Goal: Transaction & Acquisition: Purchase product/service

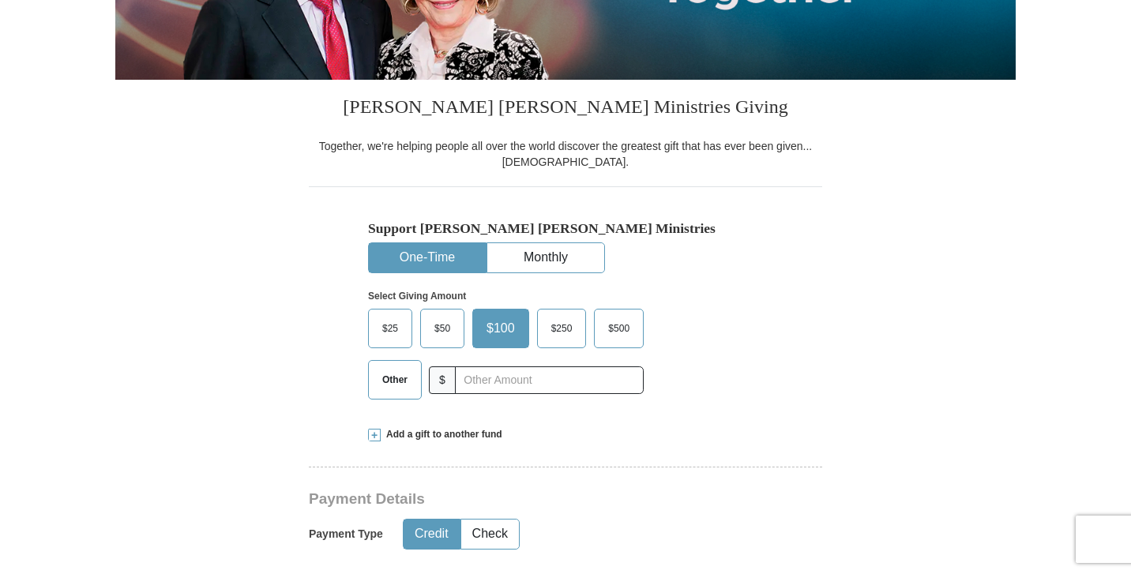
scroll to position [317, 0]
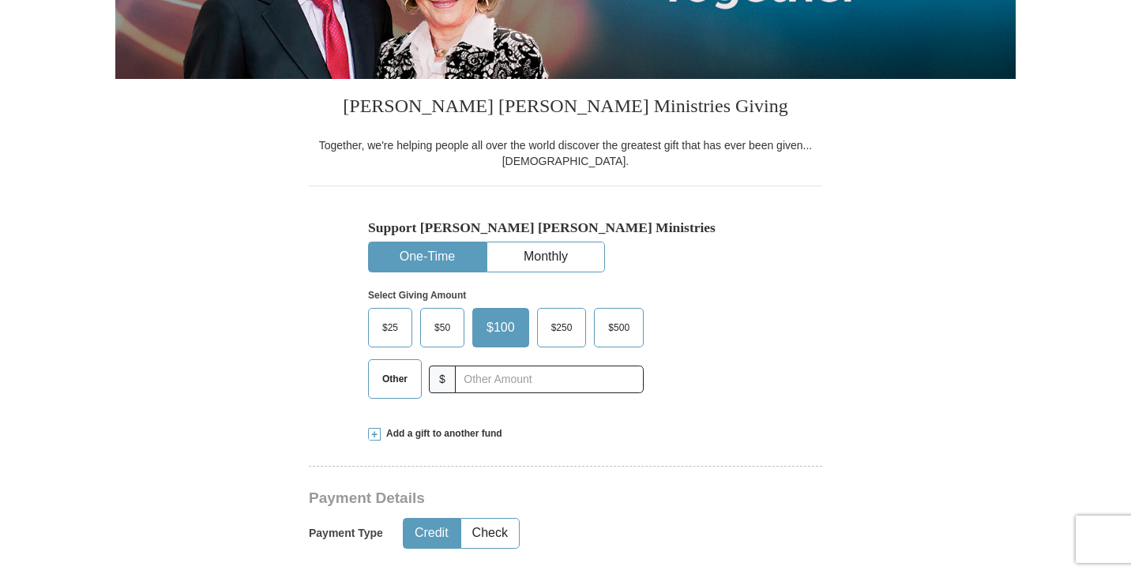
click at [389, 385] on span "Other" at bounding box center [394, 379] width 41 height 24
click at [0, 0] on input "Other" at bounding box center [0, 0] width 0 height 0
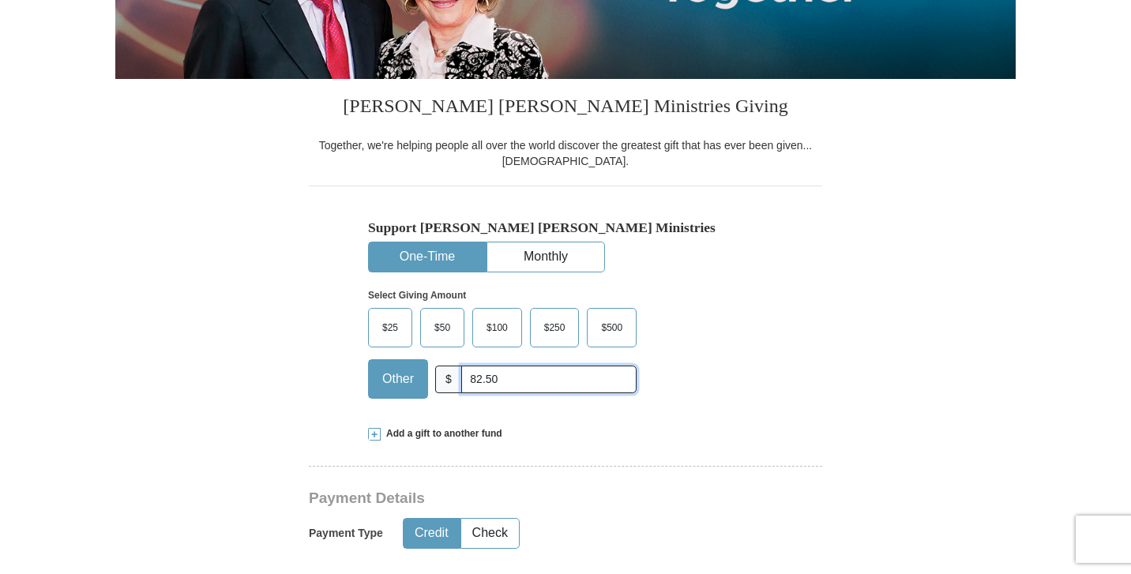
type input "82.50"
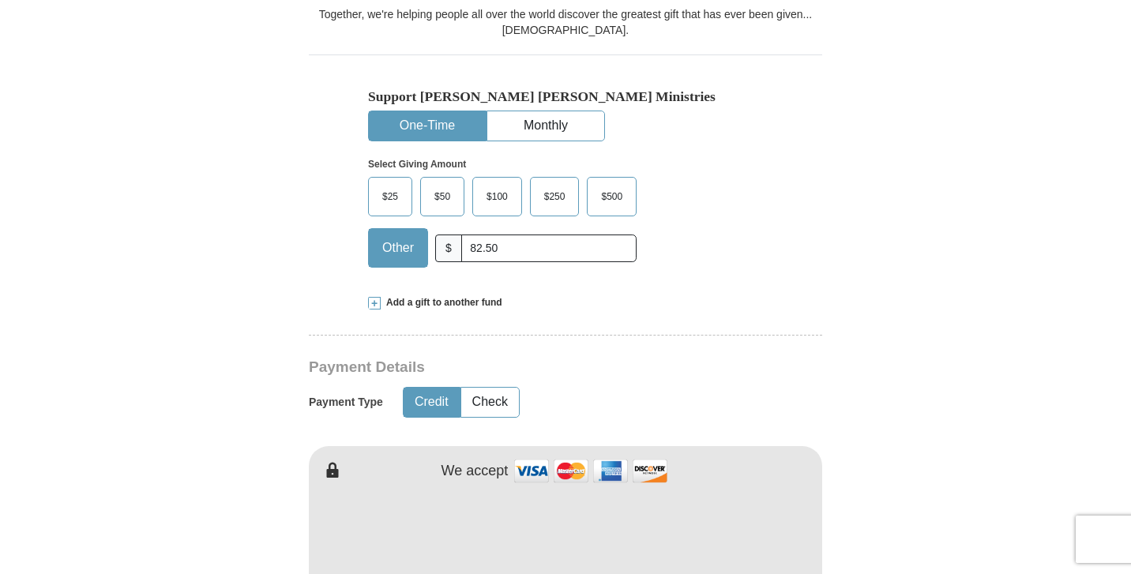
scroll to position [458, 0]
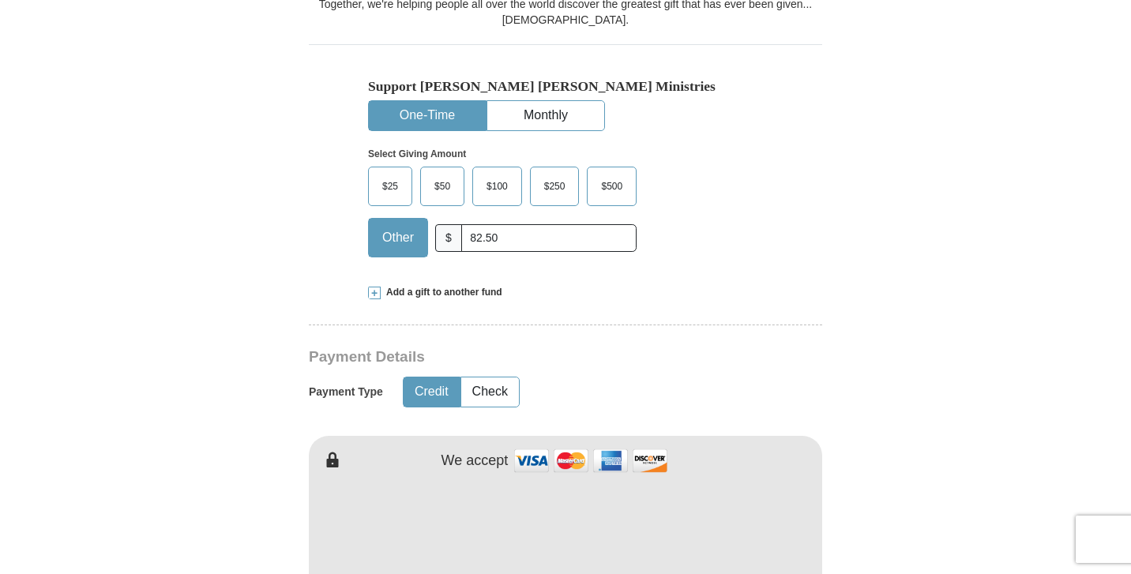
click at [378, 294] on span at bounding box center [374, 293] width 13 height 13
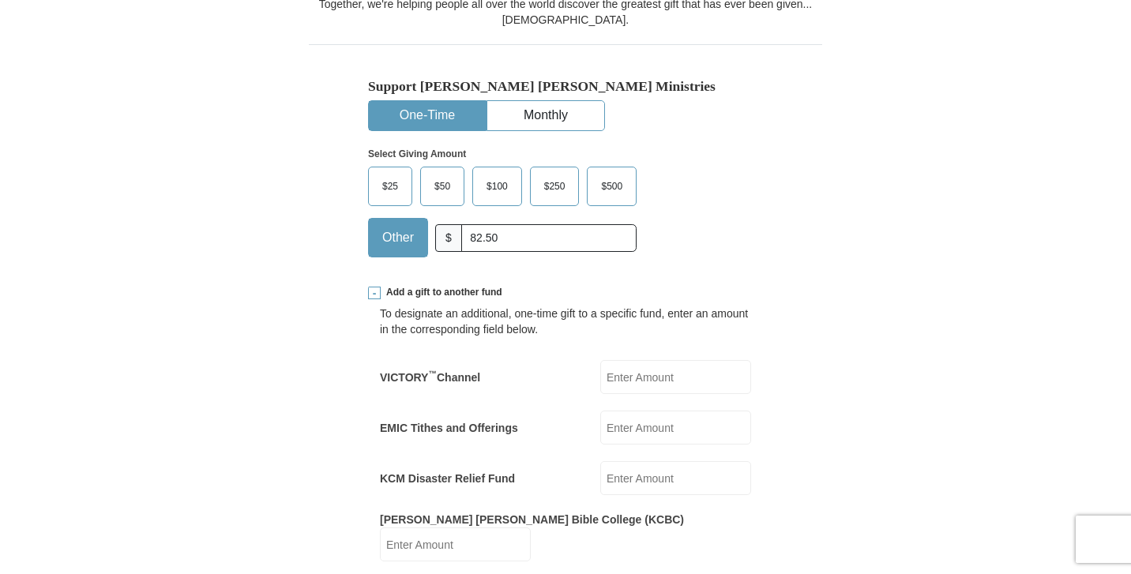
click at [621, 425] on input "EMIC Tithes and Offerings" at bounding box center [675, 428] width 151 height 34
type input "82.50"
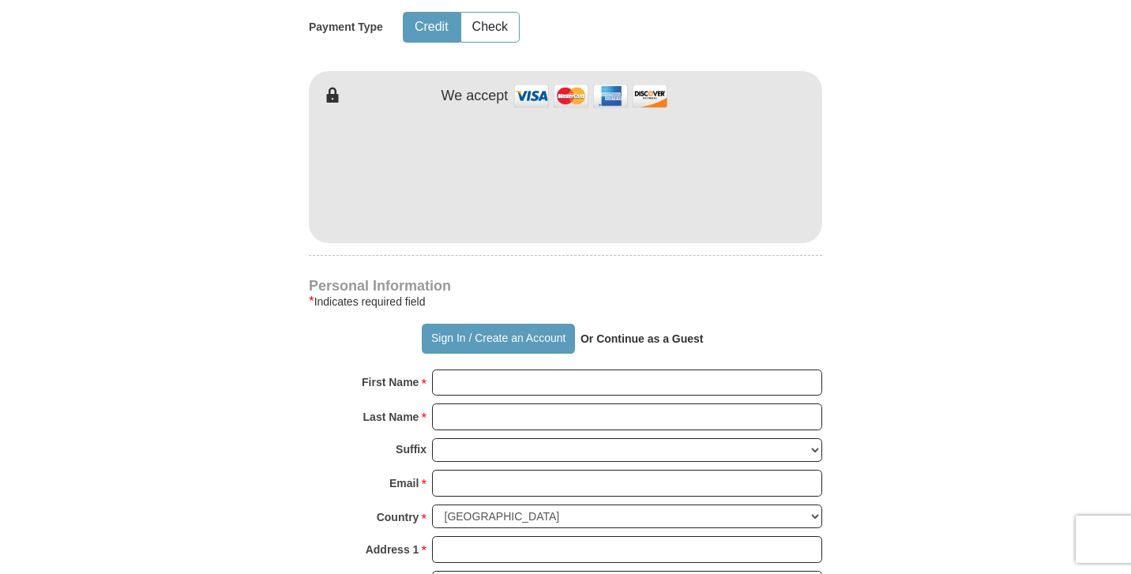
scroll to position [1095, 0]
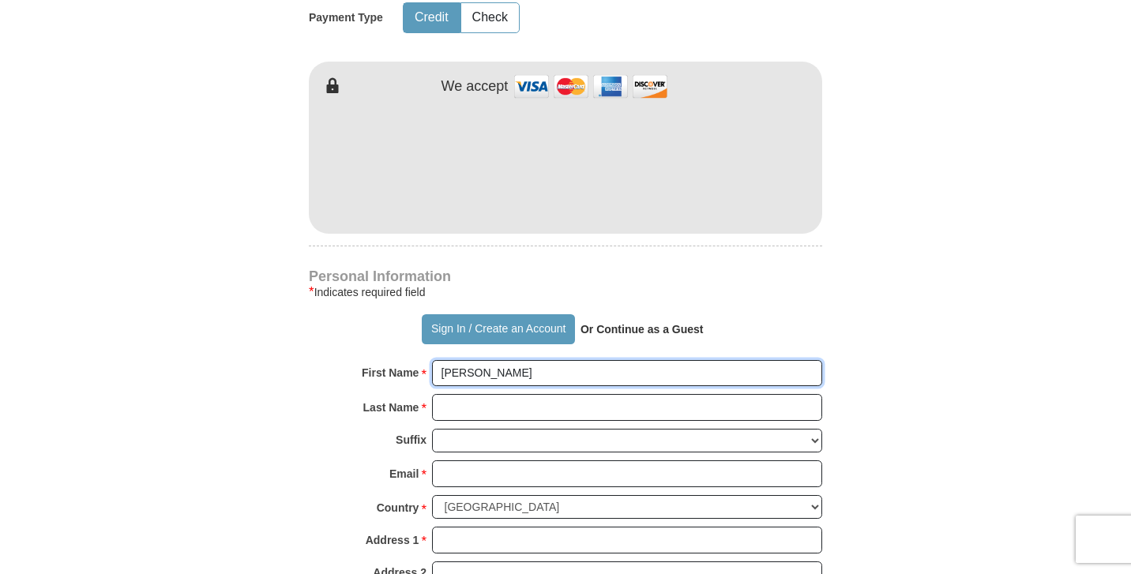
type input "[PERSON_NAME]"
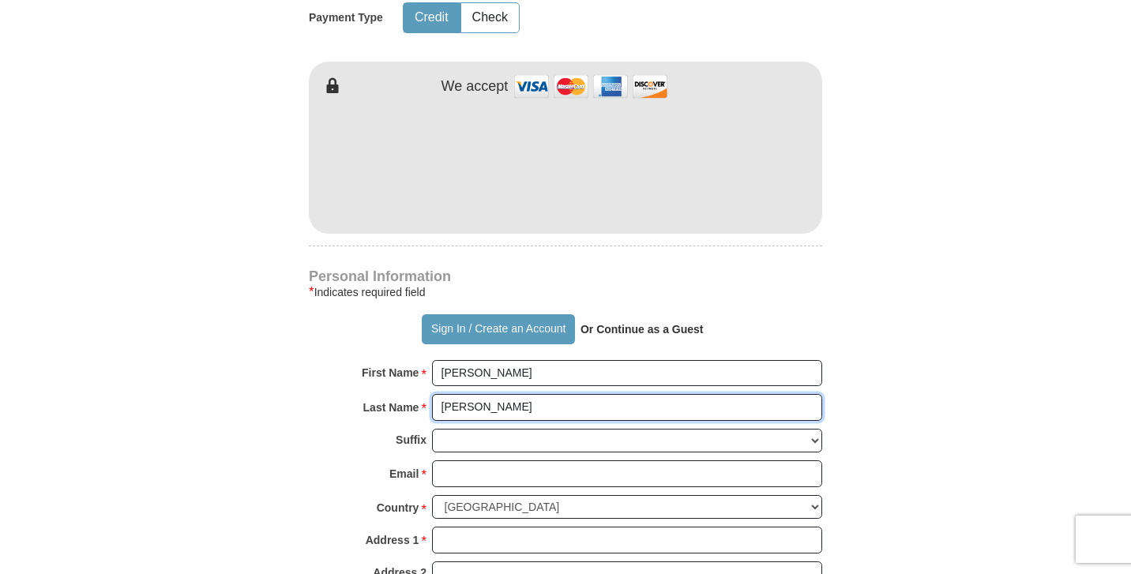
type input "[PERSON_NAME]"
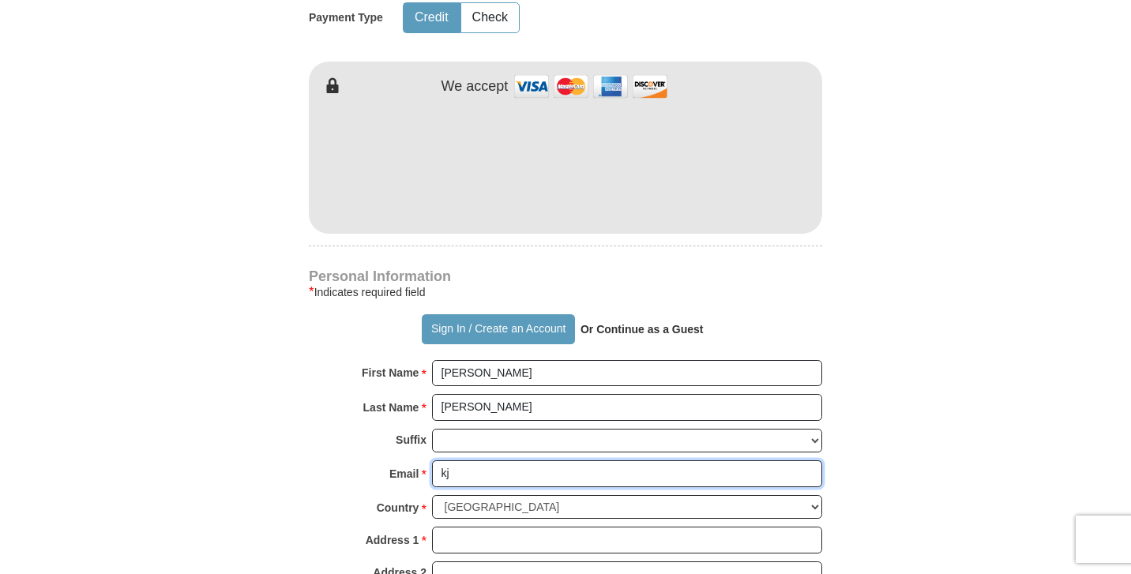
type input "k"
type input "[EMAIL_ADDRESS][DOMAIN_NAME]"
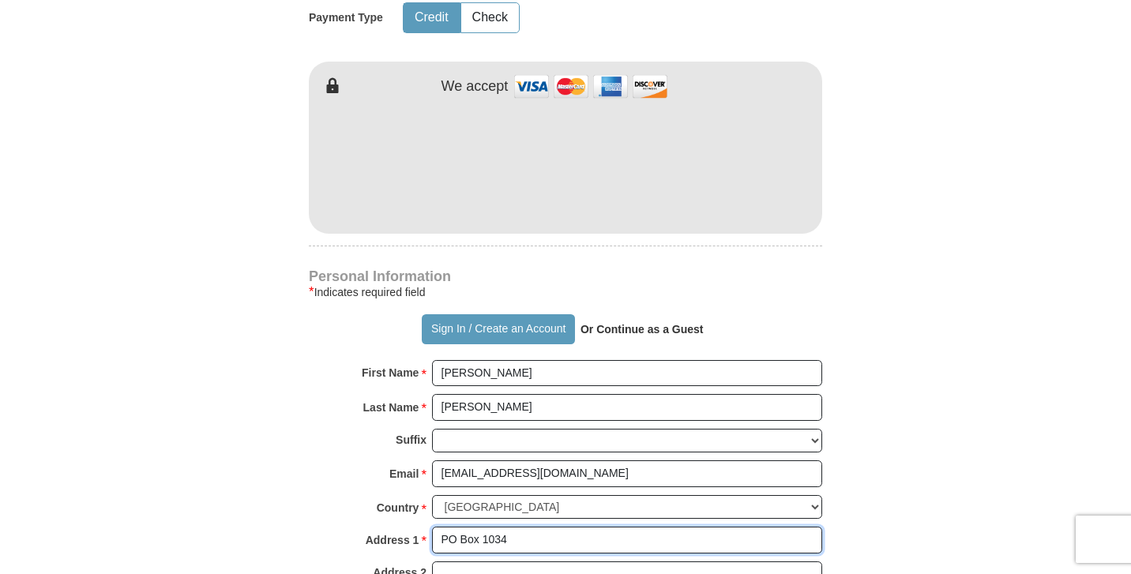
type input "PO Box 1034"
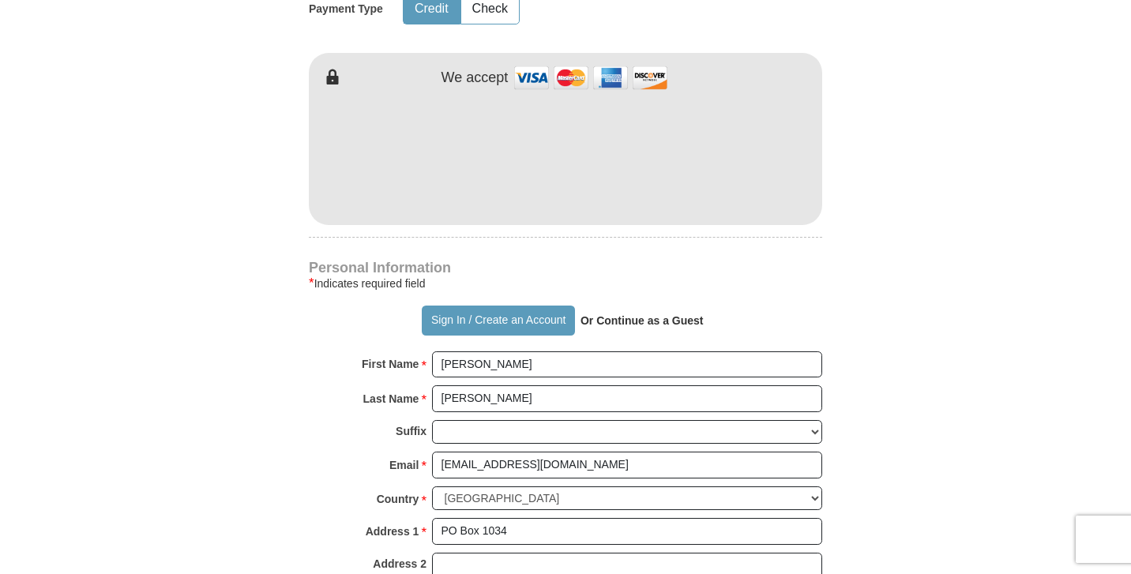
type input "[GEOGRAPHIC_DATA]"
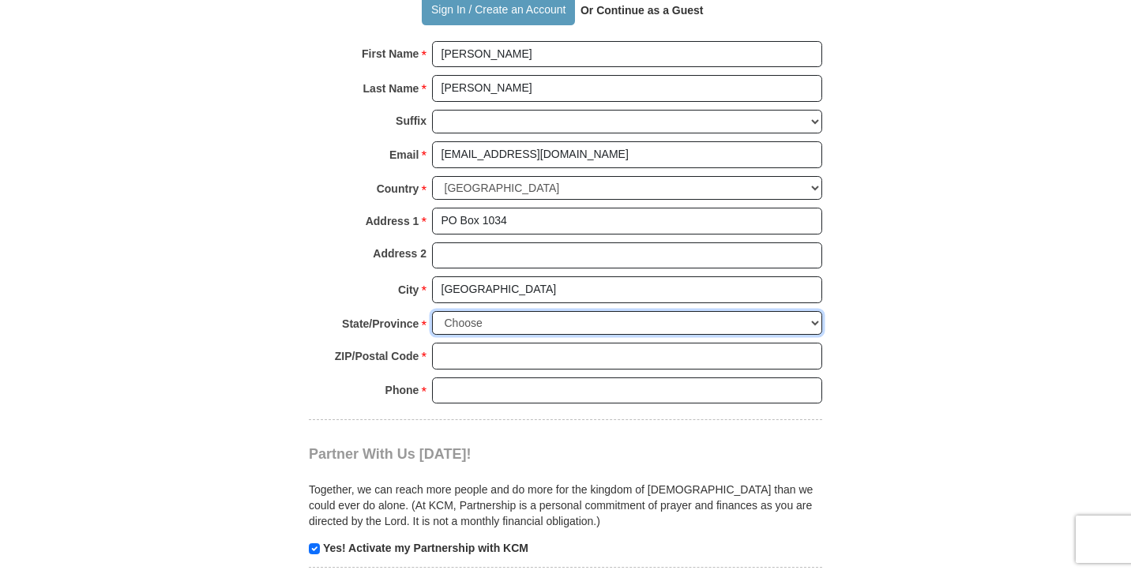
scroll to position [1417, 0]
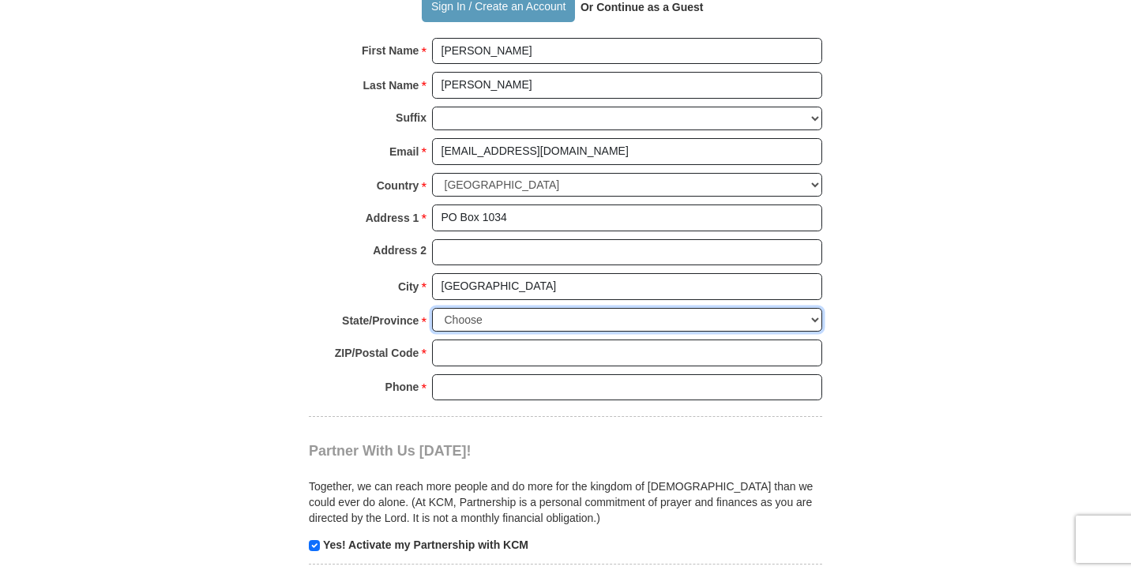
select select "[GEOGRAPHIC_DATA]"
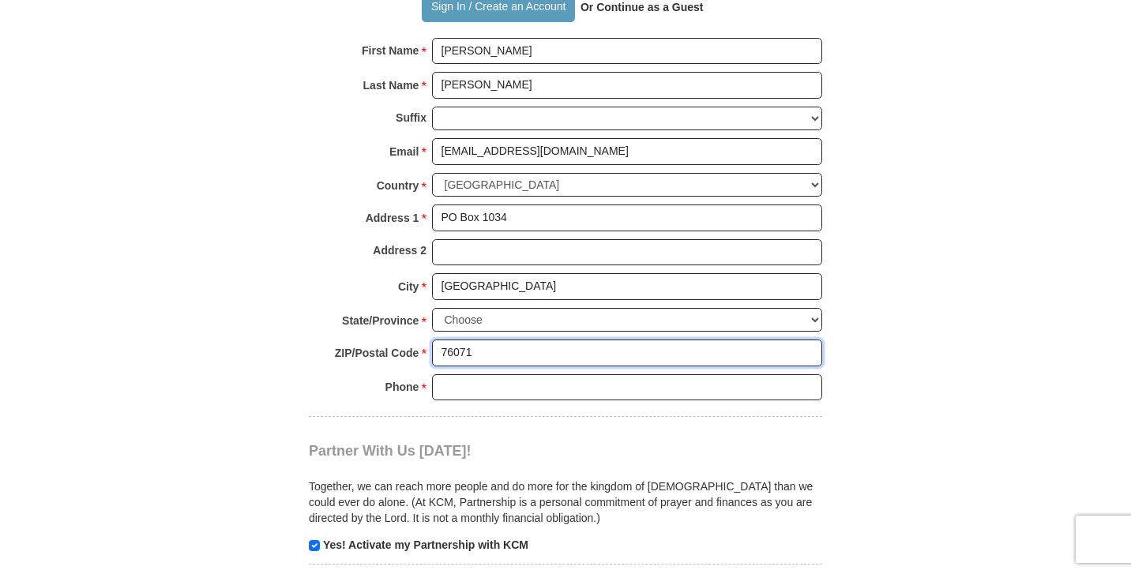
type input "76071"
type input "8173539124"
click at [310, 540] on input "checkbox" at bounding box center [314, 545] width 11 height 11
checkbox input "false"
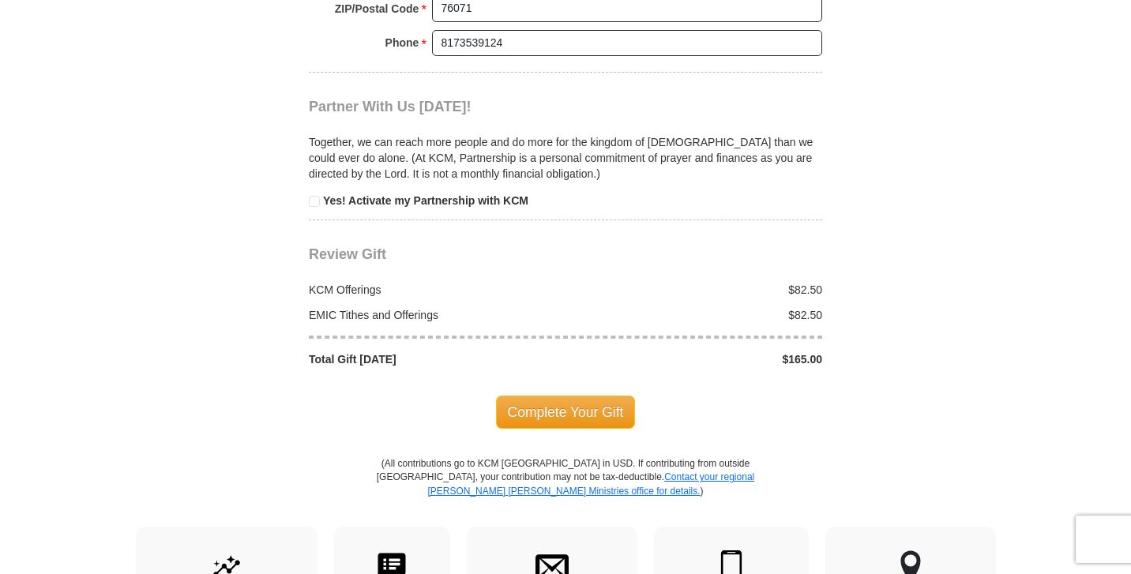
scroll to position [1771, 0]
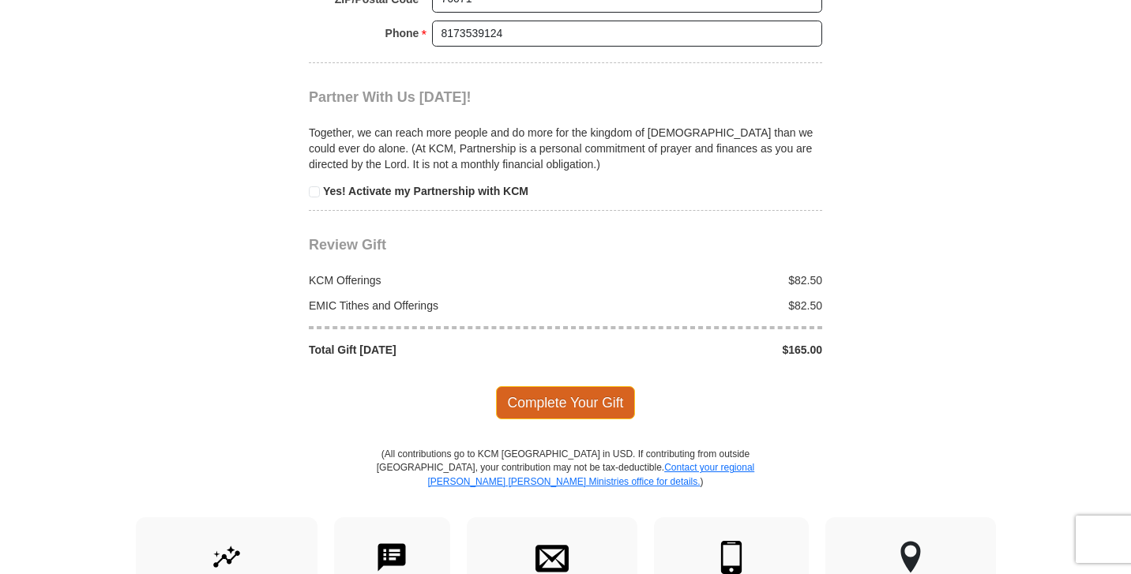
click at [562, 386] on span "Complete Your Gift" at bounding box center [566, 402] width 140 height 33
